Goal: Task Accomplishment & Management: Use online tool/utility

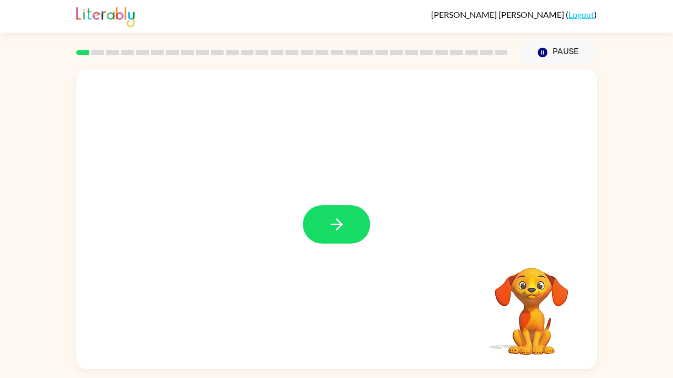
click at [521, 313] on video "Your browser must support playing .mp4 files to use Literably. Please try using…" at bounding box center [531, 304] width 105 height 105
click at [325, 232] on button "button" at bounding box center [336, 224] width 67 height 38
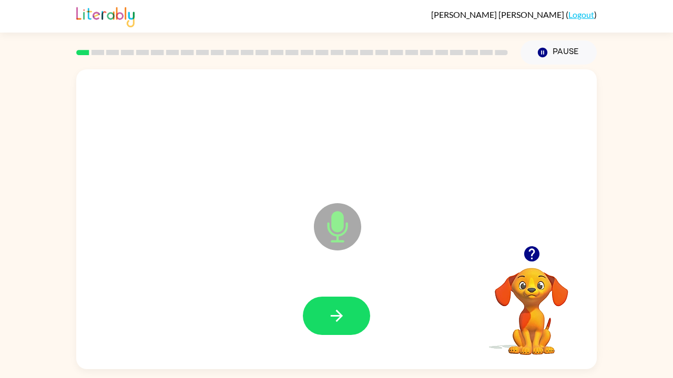
click at [349, 313] on button "button" at bounding box center [336, 316] width 67 height 38
click at [339, 313] on icon "button" at bounding box center [336, 316] width 12 height 12
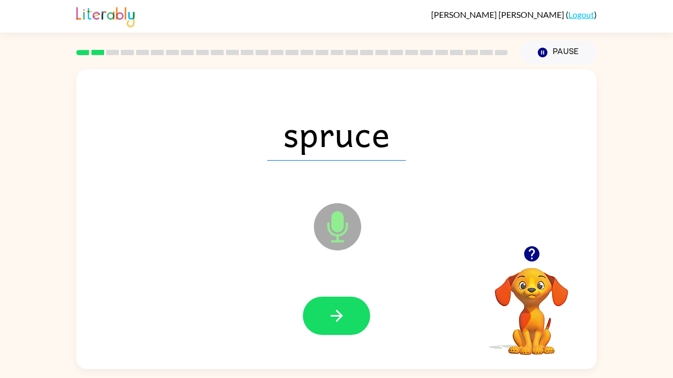
click at [342, 313] on icon "button" at bounding box center [336, 316] width 18 height 18
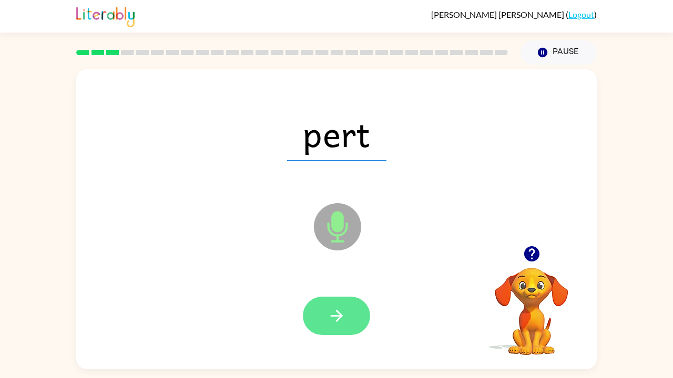
click at [319, 313] on button "button" at bounding box center [336, 316] width 67 height 38
click at [322, 313] on button "button" at bounding box center [336, 316] width 67 height 38
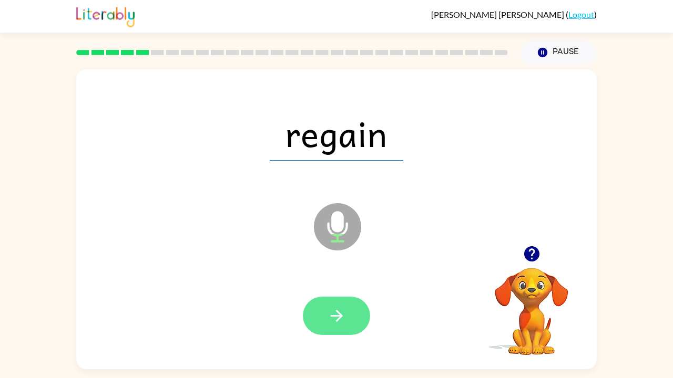
click at [339, 313] on icon "button" at bounding box center [336, 316] width 18 height 18
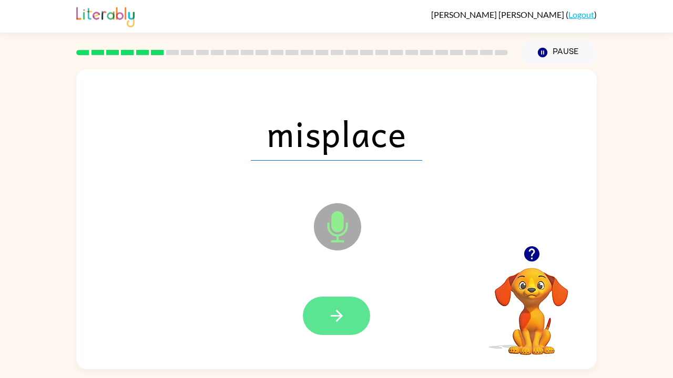
click at [331, 313] on icon "button" at bounding box center [336, 316] width 18 height 18
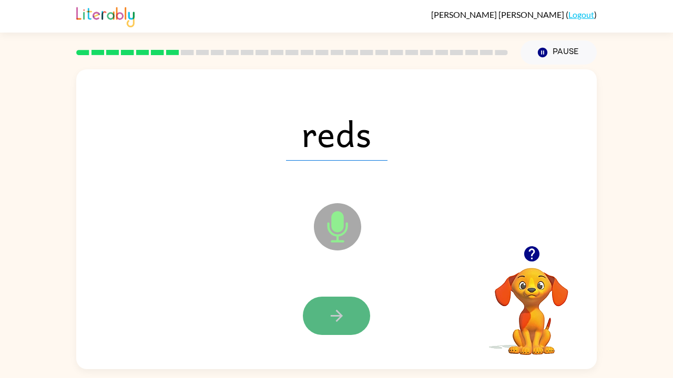
click at [337, 313] on button "button" at bounding box center [336, 316] width 67 height 38
click at [338, 313] on icon "button" at bounding box center [336, 316] width 18 height 18
click at [329, 309] on icon "button" at bounding box center [336, 316] width 18 height 18
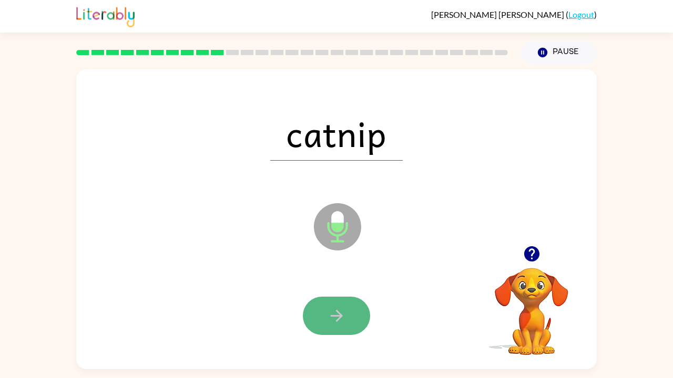
click at [330, 313] on icon "button" at bounding box center [336, 316] width 18 height 18
click at [332, 313] on icon "button" at bounding box center [336, 316] width 18 height 18
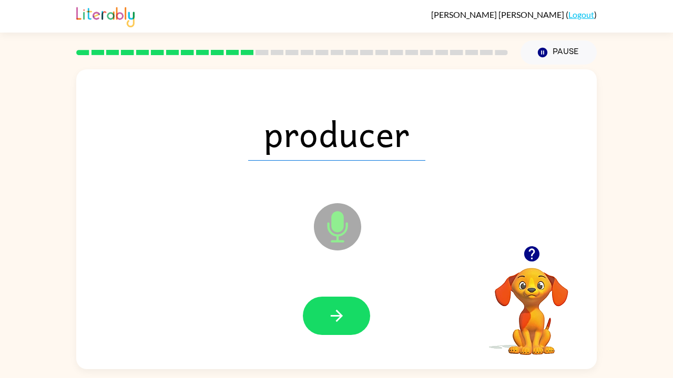
click at [335, 313] on icon "button" at bounding box center [336, 316] width 12 height 12
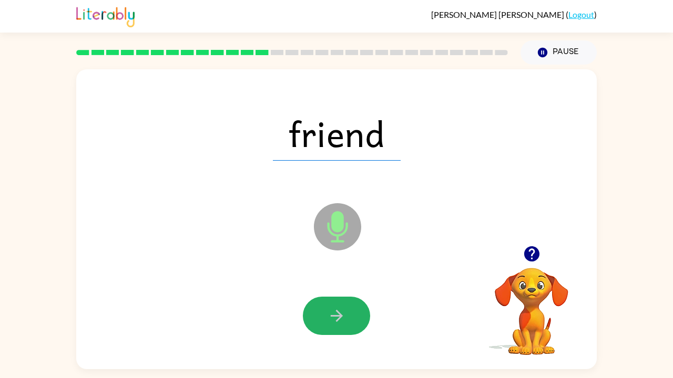
click at [333, 304] on button "button" at bounding box center [336, 316] width 67 height 38
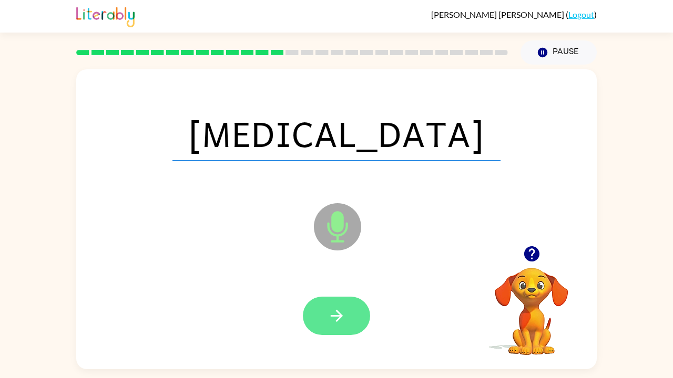
click at [334, 313] on icon "button" at bounding box center [336, 316] width 18 height 18
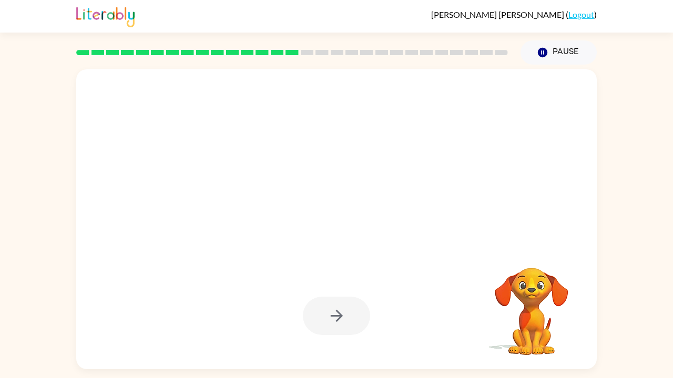
click at [332, 313] on div at bounding box center [336, 316] width 67 height 38
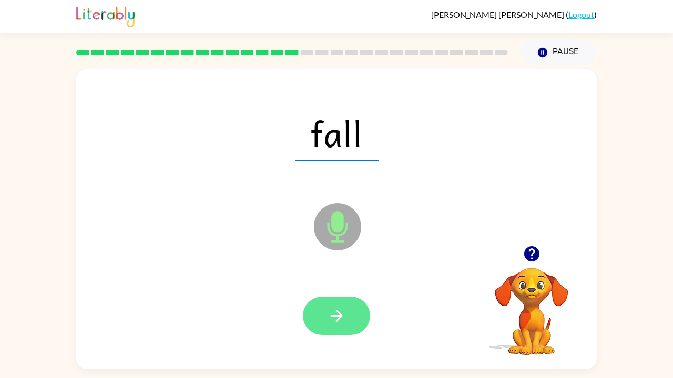
click at [334, 313] on icon "button" at bounding box center [336, 316] width 18 height 18
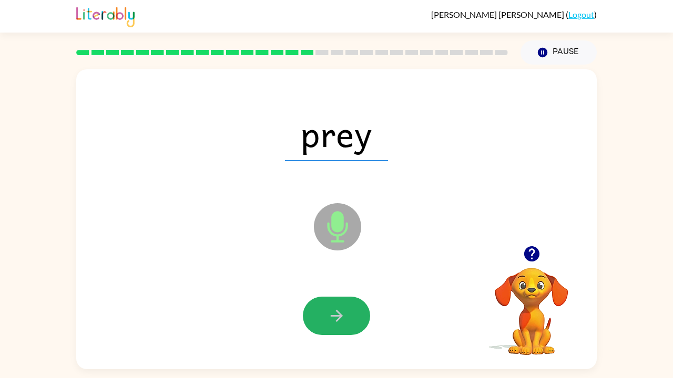
click at [336, 303] on button "button" at bounding box center [336, 316] width 67 height 38
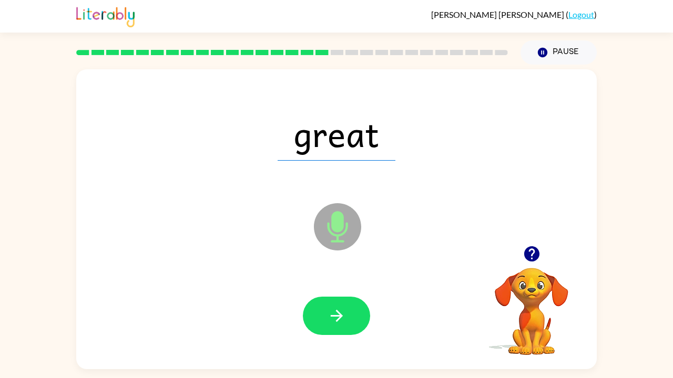
click at [327, 313] on div at bounding box center [336, 316] width 499 height 86
click at [340, 313] on icon "button" at bounding box center [336, 316] width 18 height 18
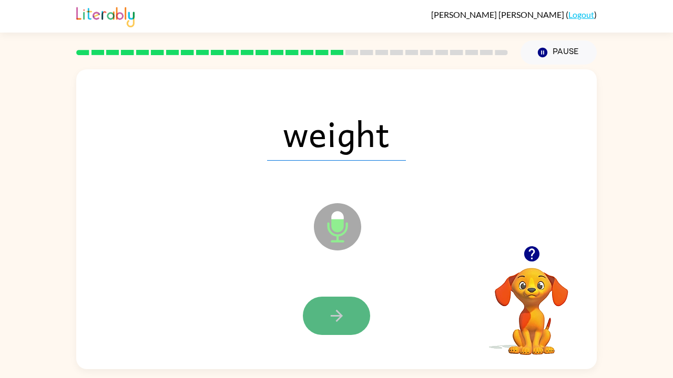
click at [316, 313] on button "button" at bounding box center [336, 316] width 67 height 38
click at [338, 313] on button "button" at bounding box center [336, 316] width 67 height 38
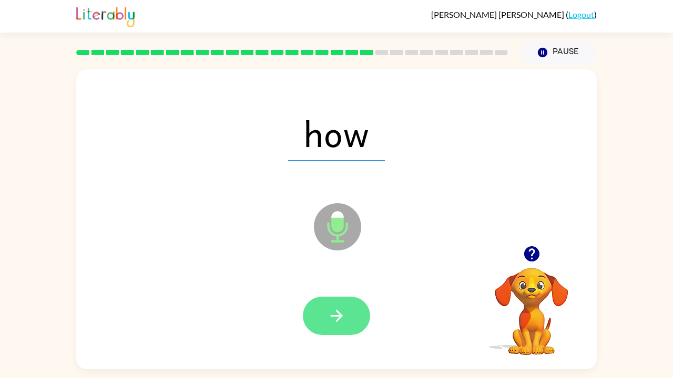
click at [342, 313] on icon "button" at bounding box center [336, 316] width 18 height 18
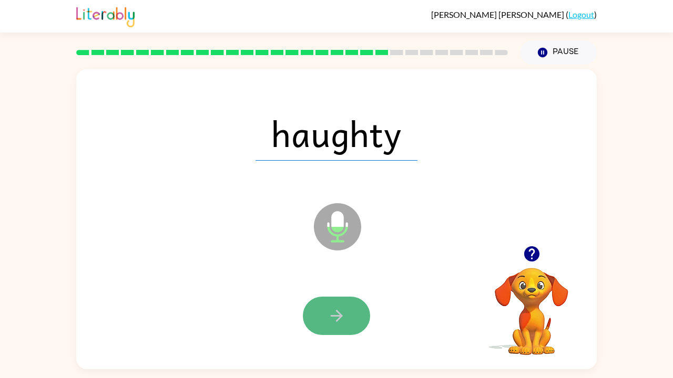
click at [335, 313] on icon "button" at bounding box center [336, 316] width 18 height 18
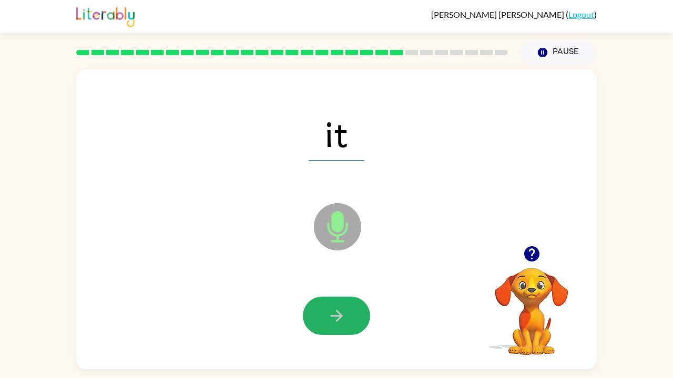
click at [335, 313] on icon "button" at bounding box center [336, 316] width 18 height 18
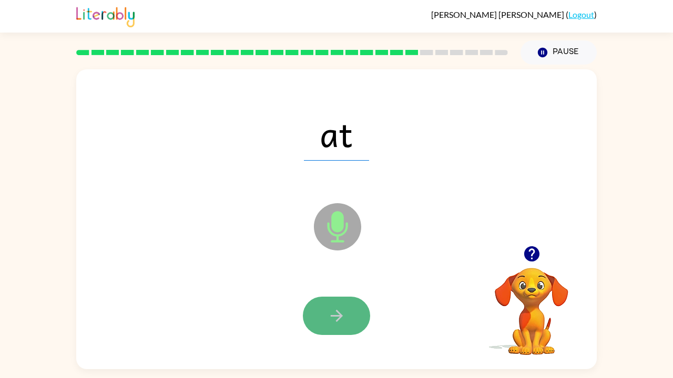
click at [337, 313] on button "button" at bounding box center [336, 316] width 67 height 38
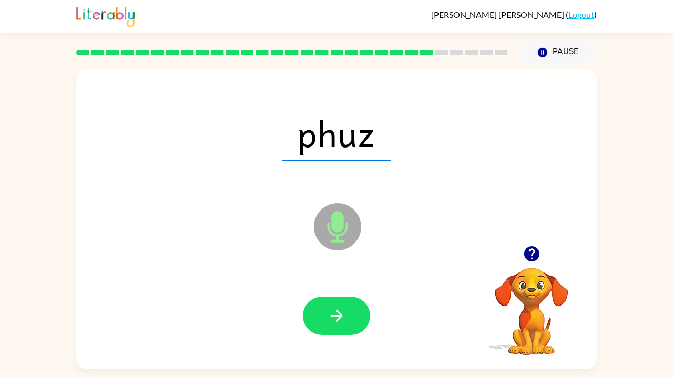
click at [344, 313] on icon "button" at bounding box center [336, 316] width 18 height 18
drag, startPoint x: 339, startPoint y: 317, endPoint x: 347, endPoint y: 319, distance: 7.8
click at [344, 313] on icon "button" at bounding box center [336, 316] width 18 height 18
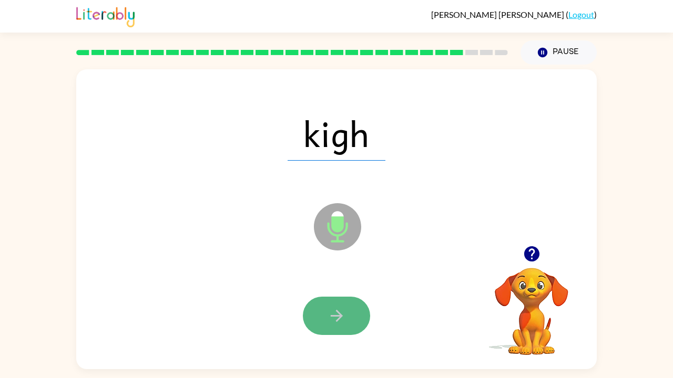
click at [354, 313] on button "button" at bounding box center [336, 316] width 67 height 38
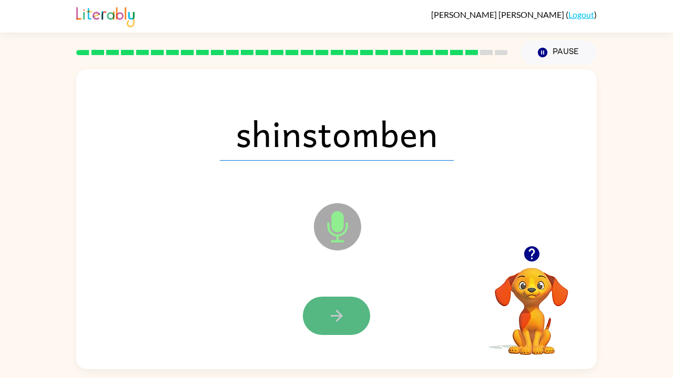
click at [336, 313] on icon "button" at bounding box center [336, 316] width 12 height 12
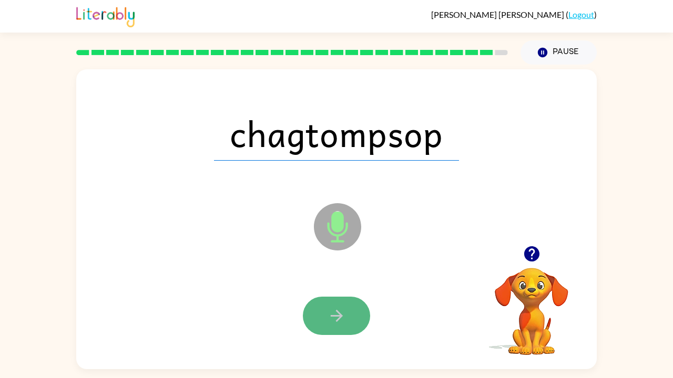
click at [342, 313] on icon "button" at bounding box center [336, 316] width 18 height 18
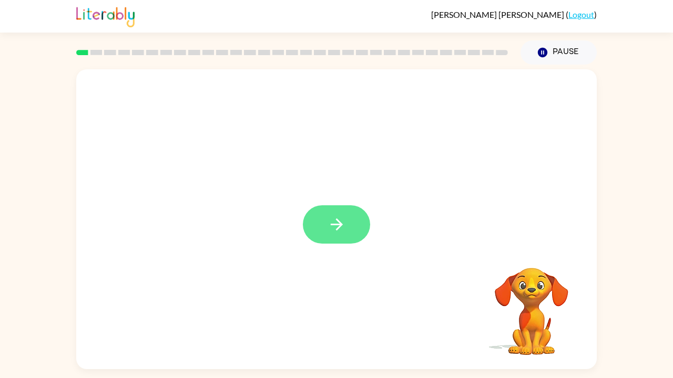
click at [347, 223] on button "button" at bounding box center [336, 224] width 67 height 38
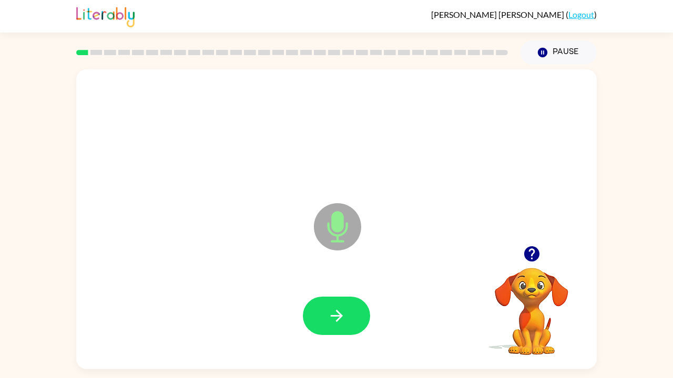
click at [331, 305] on button "button" at bounding box center [336, 316] width 67 height 38
click at [328, 295] on div at bounding box center [336, 316] width 499 height 86
click at [317, 306] on button "button" at bounding box center [336, 316] width 67 height 38
click at [329, 317] on icon "button" at bounding box center [336, 316] width 18 height 18
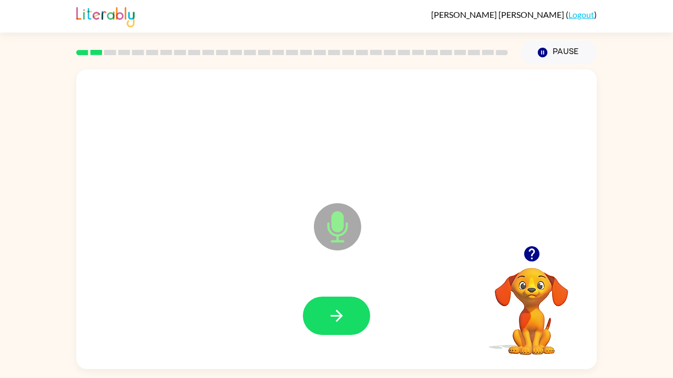
click at [332, 321] on icon "button" at bounding box center [336, 316] width 18 height 18
click at [334, 322] on icon "button" at bounding box center [336, 316] width 18 height 18
click at [337, 327] on button "button" at bounding box center [336, 316] width 67 height 38
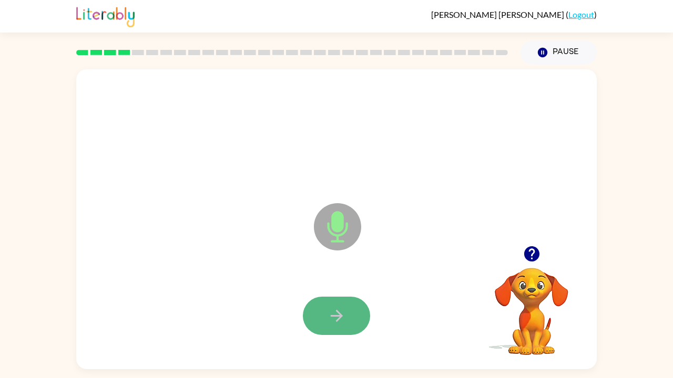
click at [333, 318] on icon "button" at bounding box center [336, 316] width 18 height 18
click at [326, 329] on button "button" at bounding box center [336, 316] width 67 height 38
click at [340, 319] on icon "button" at bounding box center [336, 316] width 18 height 18
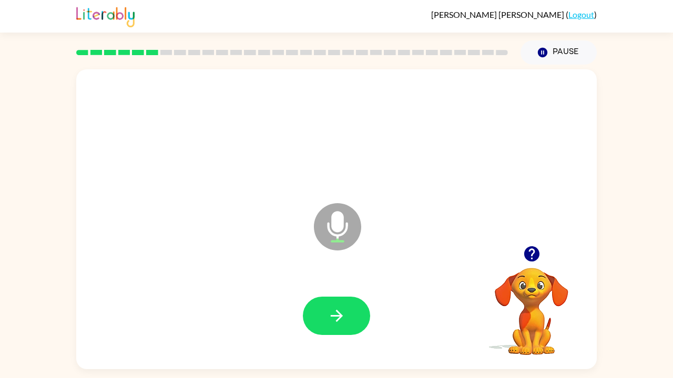
click at [534, 248] on icon "button" at bounding box center [530, 253] width 15 height 15
click at [530, 254] on icon "button" at bounding box center [530, 253] width 15 height 15
click at [534, 249] on icon "button" at bounding box center [530, 253] width 15 height 15
click at [335, 321] on icon "button" at bounding box center [336, 316] width 12 height 12
click at [539, 250] on icon "button" at bounding box center [531, 254] width 18 height 18
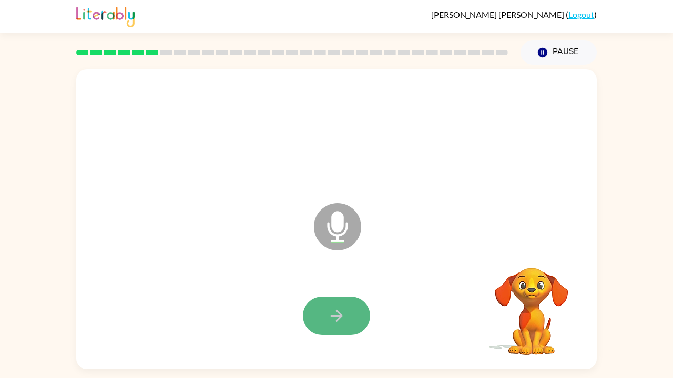
click at [342, 316] on icon "button" at bounding box center [336, 316] width 12 height 12
click at [330, 322] on icon "button" at bounding box center [336, 316] width 18 height 18
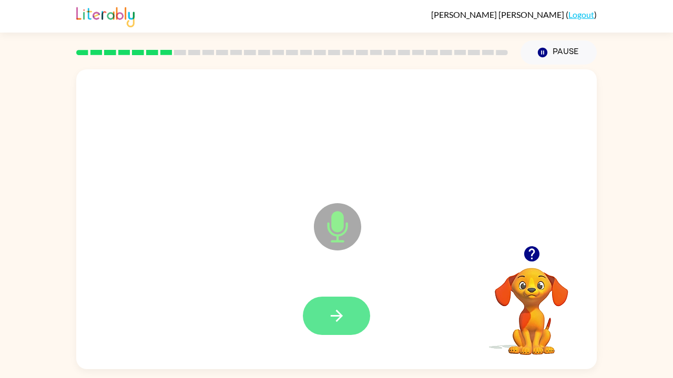
click at [358, 317] on button "button" at bounding box center [336, 316] width 67 height 38
click at [339, 318] on icon "button" at bounding box center [336, 316] width 12 height 12
click at [336, 316] on icon "button" at bounding box center [336, 316] width 12 height 12
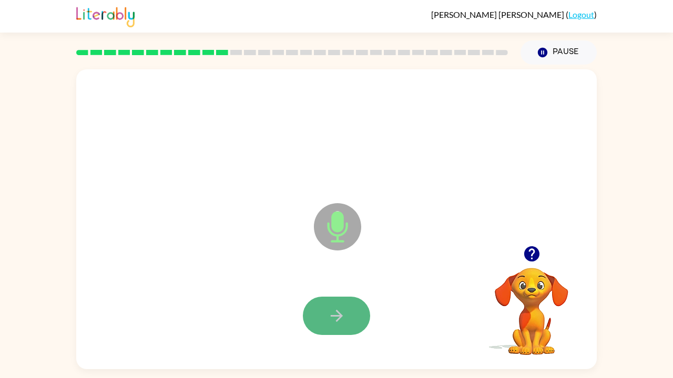
click at [319, 304] on button "button" at bounding box center [336, 316] width 67 height 38
click at [328, 316] on icon "button" at bounding box center [336, 316] width 18 height 18
click at [355, 312] on button "button" at bounding box center [336, 316] width 67 height 38
click at [344, 322] on icon "button" at bounding box center [336, 316] width 18 height 18
click at [328, 313] on icon "button" at bounding box center [336, 316] width 18 height 18
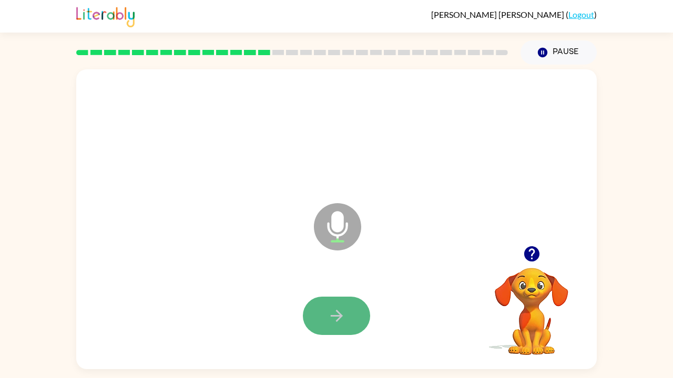
click at [337, 328] on button "button" at bounding box center [336, 316] width 67 height 38
click at [350, 309] on button "button" at bounding box center [336, 316] width 67 height 38
click at [349, 312] on button "button" at bounding box center [336, 316] width 67 height 38
click at [350, 318] on button "button" at bounding box center [336, 316] width 67 height 38
click at [335, 311] on icon "button" at bounding box center [336, 316] width 12 height 12
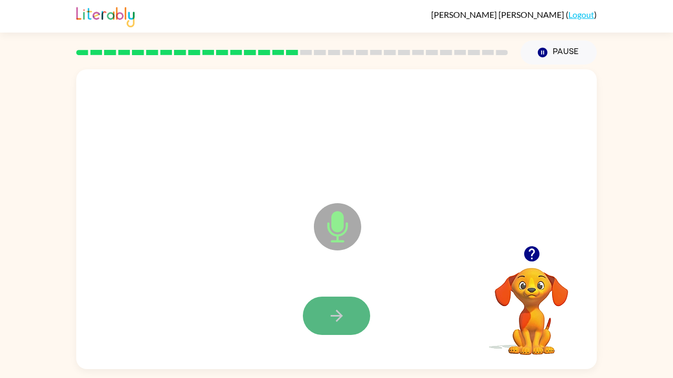
click at [313, 313] on button "button" at bounding box center [336, 316] width 67 height 38
click at [526, 249] on icon "button" at bounding box center [530, 253] width 15 height 15
click at [329, 305] on button "button" at bounding box center [336, 316] width 67 height 38
click at [342, 315] on icon "button" at bounding box center [336, 316] width 18 height 18
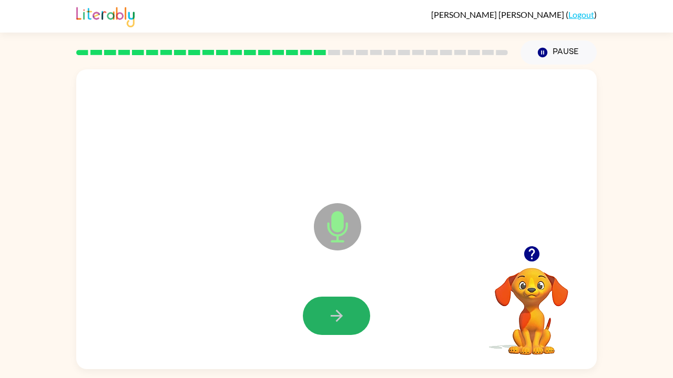
click at [342, 315] on icon "button" at bounding box center [336, 316] width 18 height 18
click at [332, 311] on icon "button" at bounding box center [336, 316] width 18 height 18
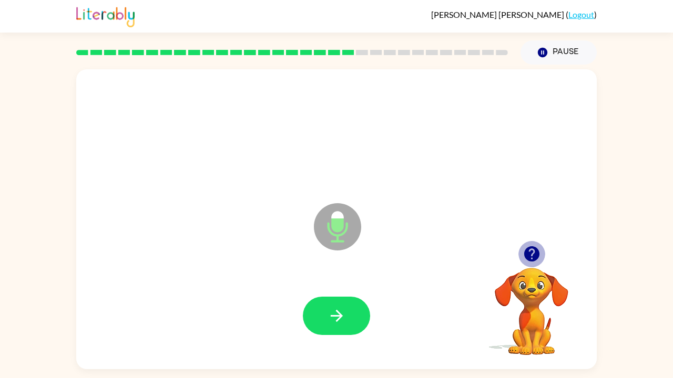
click at [529, 253] on icon "button" at bounding box center [530, 253] width 15 height 15
click at [531, 250] on icon "button" at bounding box center [531, 254] width 18 height 18
click at [322, 302] on button "button" at bounding box center [336, 316] width 67 height 38
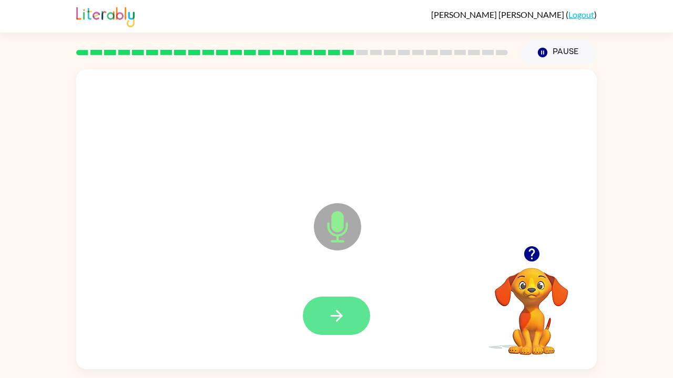
click at [340, 319] on icon "button" at bounding box center [336, 316] width 18 height 18
click at [338, 318] on icon "button" at bounding box center [336, 316] width 12 height 12
click at [218, 378] on div "Andrew Martin ( Logout ) Pause Pause Microphone The Microphone is here when it …" at bounding box center [336, 189] width 673 height 378
click at [317, 311] on button "button" at bounding box center [336, 316] width 67 height 38
click at [338, 309] on icon "button" at bounding box center [336, 316] width 18 height 18
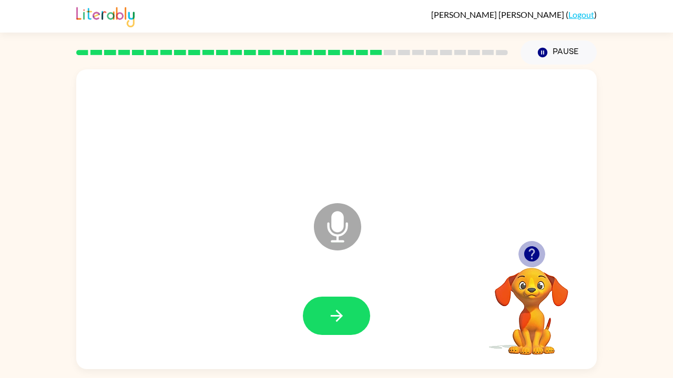
click at [519, 252] on button "button" at bounding box center [531, 254] width 27 height 27
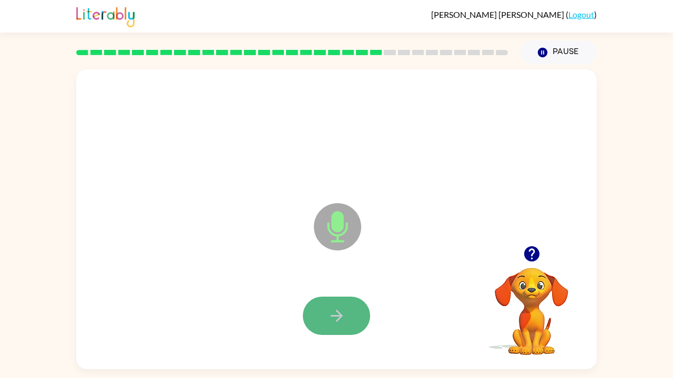
click at [330, 314] on icon "button" at bounding box center [336, 316] width 18 height 18
click at [333, 310] on icon "button" at bounding box center [336, 316] width 18 height 18
click at [334, 320] on icon "button" at bounding box center [336, 316] width 18 height 18
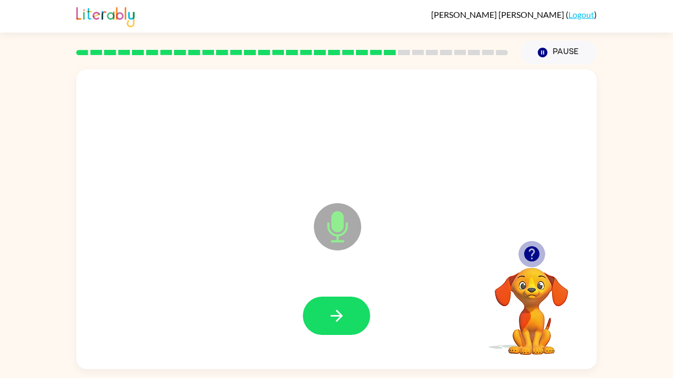
click at [531, 255] on icon "button" at bounding box center [531, 254] width 18 height 18
click at [534, 251] on icon "button" at bounding box center [530, 253] width 15 height 15
click at [333, 320] on icon "button" at bounding box center [336, 316] width 18 height 18
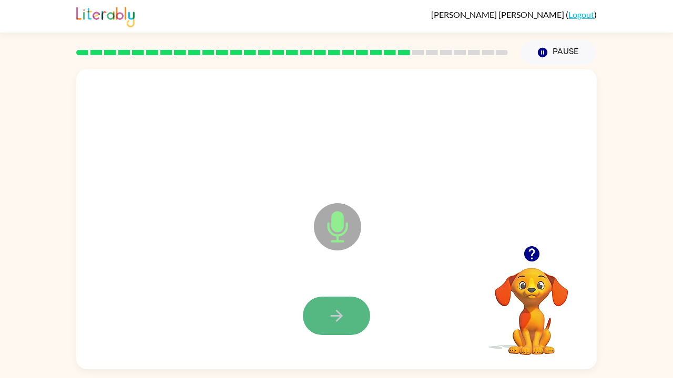
click at [344, 308] on icon "button" at bounding box center [336, 316] width 18 height 18
click at [347, 310] on button "button" at bounding box center [336, 316] width 67 height 38
click at [350, 308] on button "button" at bounding box center [336, 316] width 67 height 38
click at [342, 317] on icon "button" at bounding box center [336, 316] width 18 height 18
click at [327, 315] on icon "button" at bounding box center [336, 316] width 18 height 18
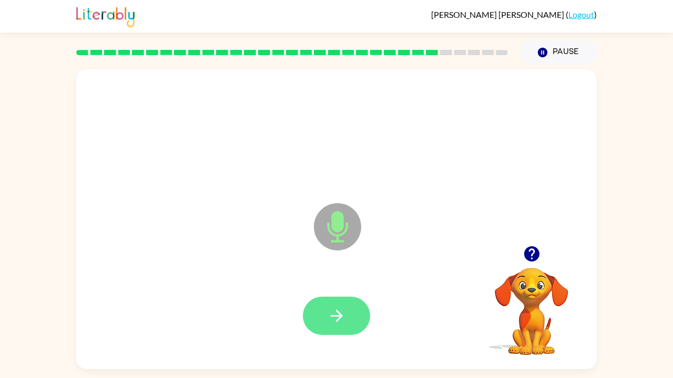
click at [351, 304] on button "button" at bounding box center [336, 316] width 67 height 38
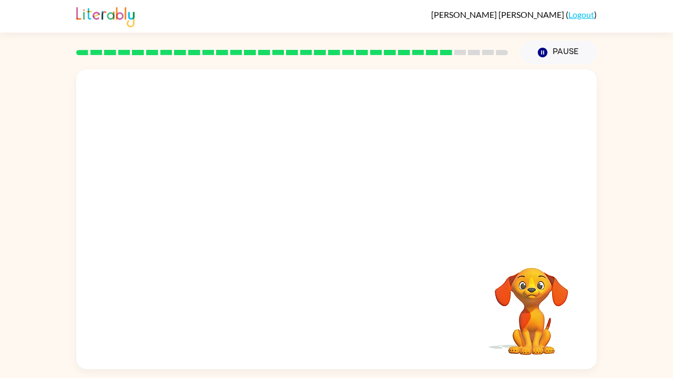
click at [336, 318] on div at bounding box center [336, 316] width 499 height 86
drag, startPoint x: 0, startPoint y: 378, endPoint x: 0, endPoint y: 344, distance: 33.6
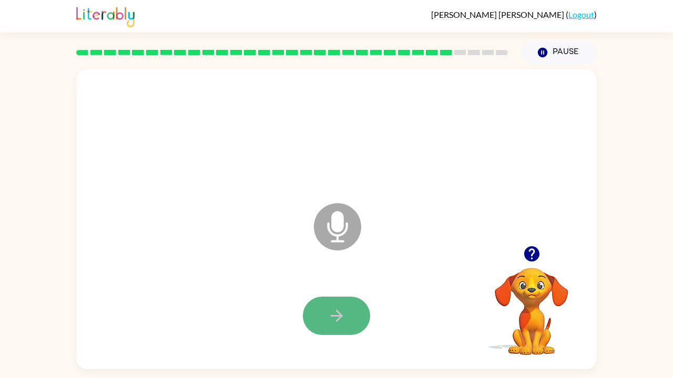
click at [339, 312] on icon "button" at bounding box center [336, 316] width 18 height 18
click at [534, 247] on icon "button" at bounding box center [530, 253] width 15 height 15
click at [352, 313] on button "button" at bounding box center [336, 316] width 67 height 38
click at [345, 319] on icon "button" at bounding box center [336, 316] width 18 height 18
click at [337, 319] on icon "button" at bounding box center [336, 316] width 12 height 12
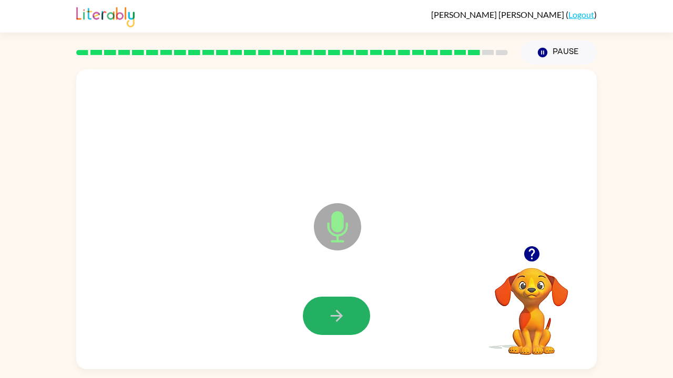
click at [337, 319] on icon "button" at bounding box center [336, 316] width 12 height 12
click at [340, 319] on icon "button" at bounding box center [336, 316] width 18 height 18
click at [349, 319] on button "button" at bounding box center [336, 316] width 67 height 38
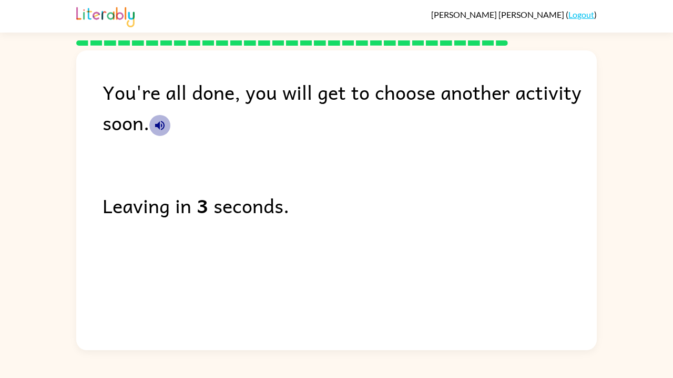
click at [161, 129] on icon "button" at bounding box center [159, 125] width 9 height 9
